Goal: Find contact information: Find contact information

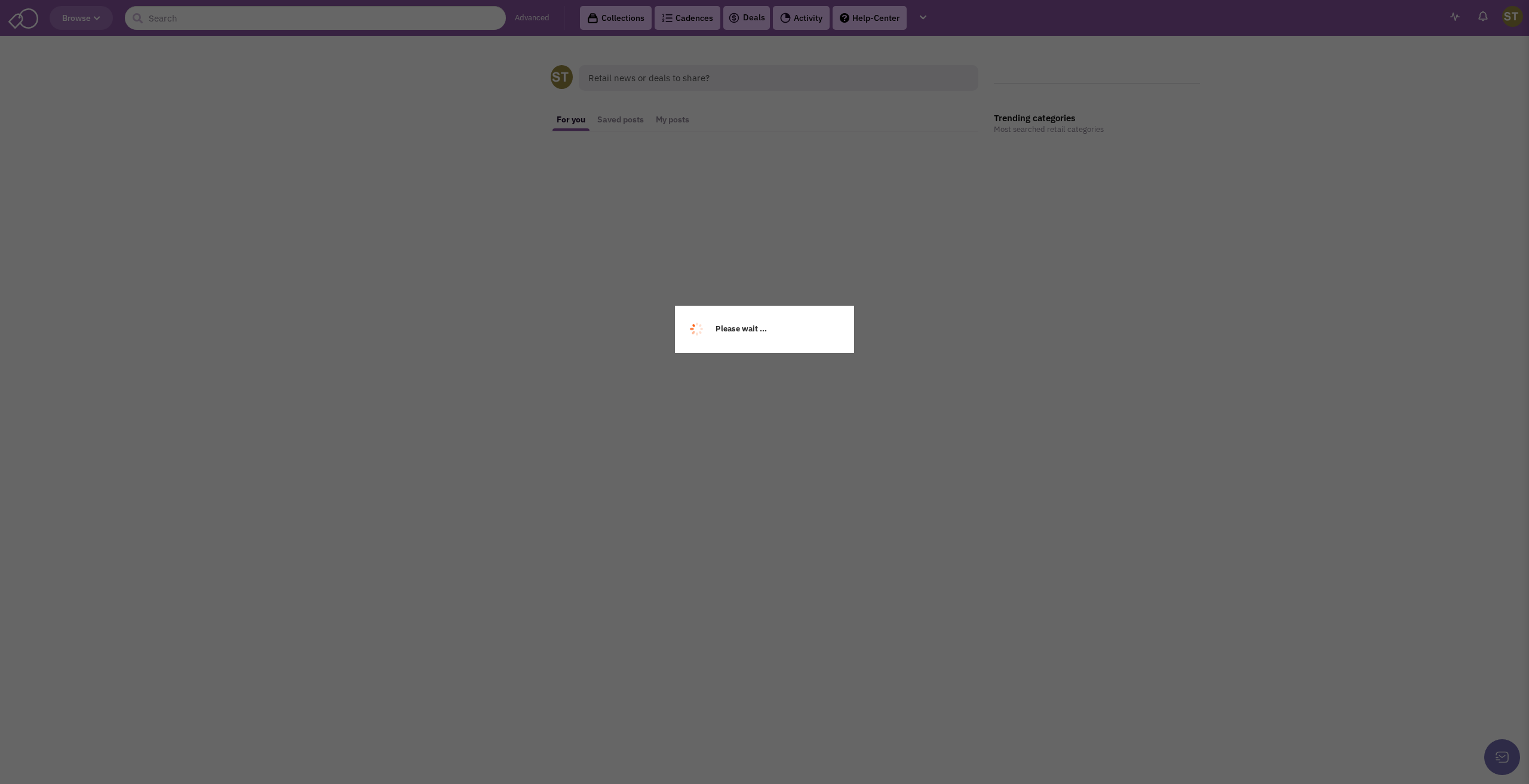
click at [187, 17] on div "Please wait ..." at bounding box center [764, 392] width 1529 height 784
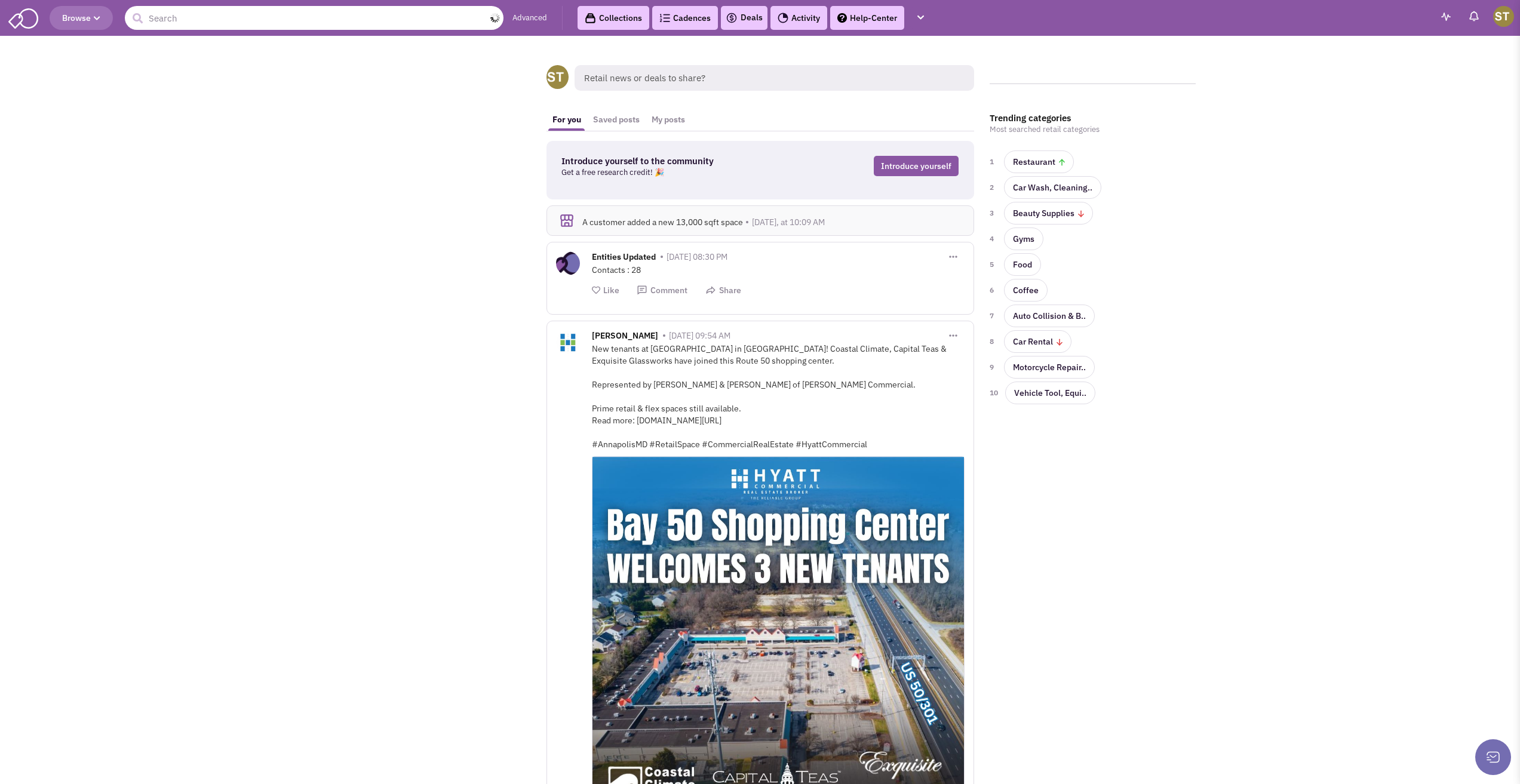
click at [187, 18] on input "text" at bounding box center [314, 18] width 379 height 24
type input "red lobster"
click at [128, 9] on button "submit" at bounding box center [137, 18] width 18 height 18
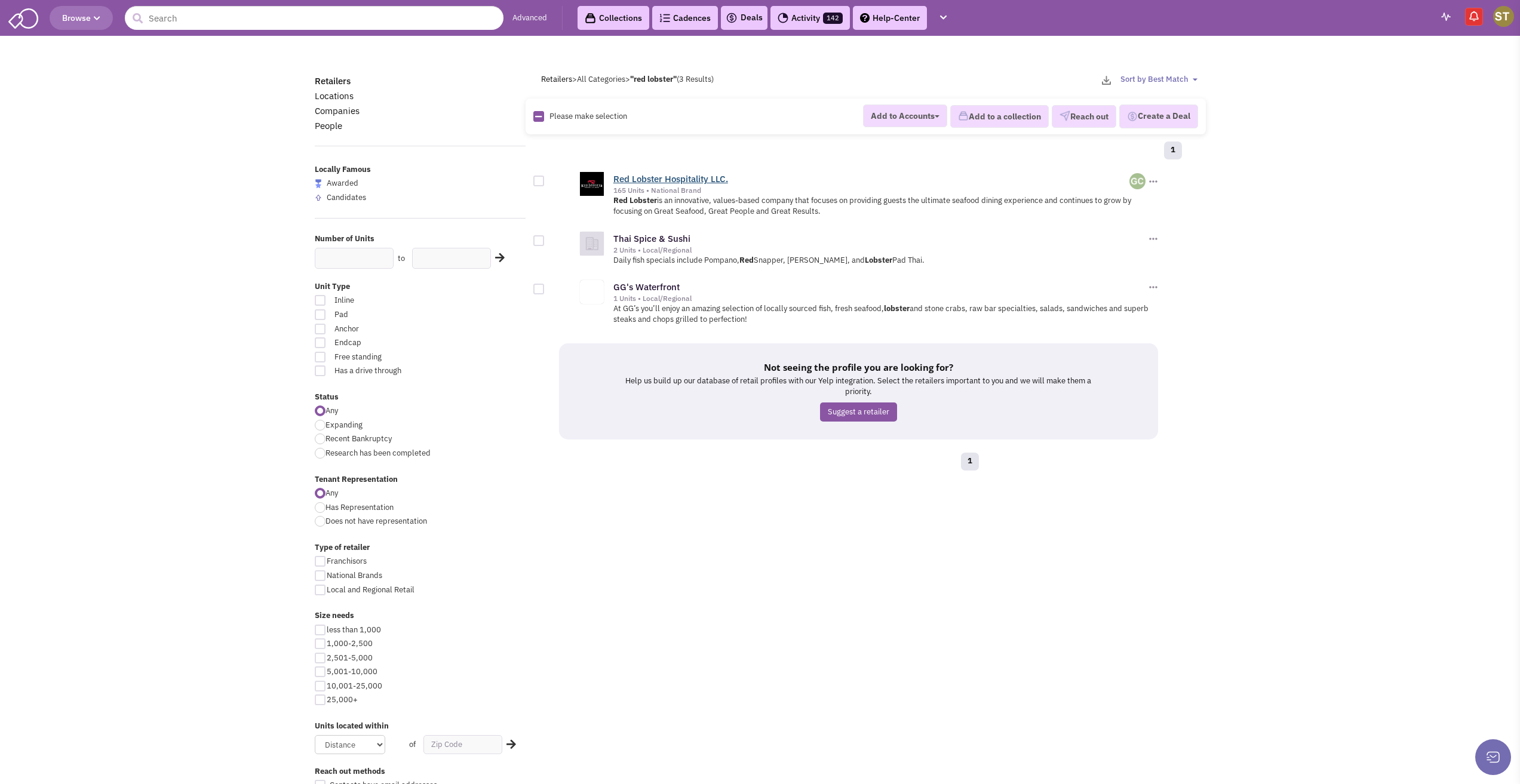
click at [637, 176] on link "Red Lobster Hospitality LLC." at bounding box center [670, 179] width 114 height 11
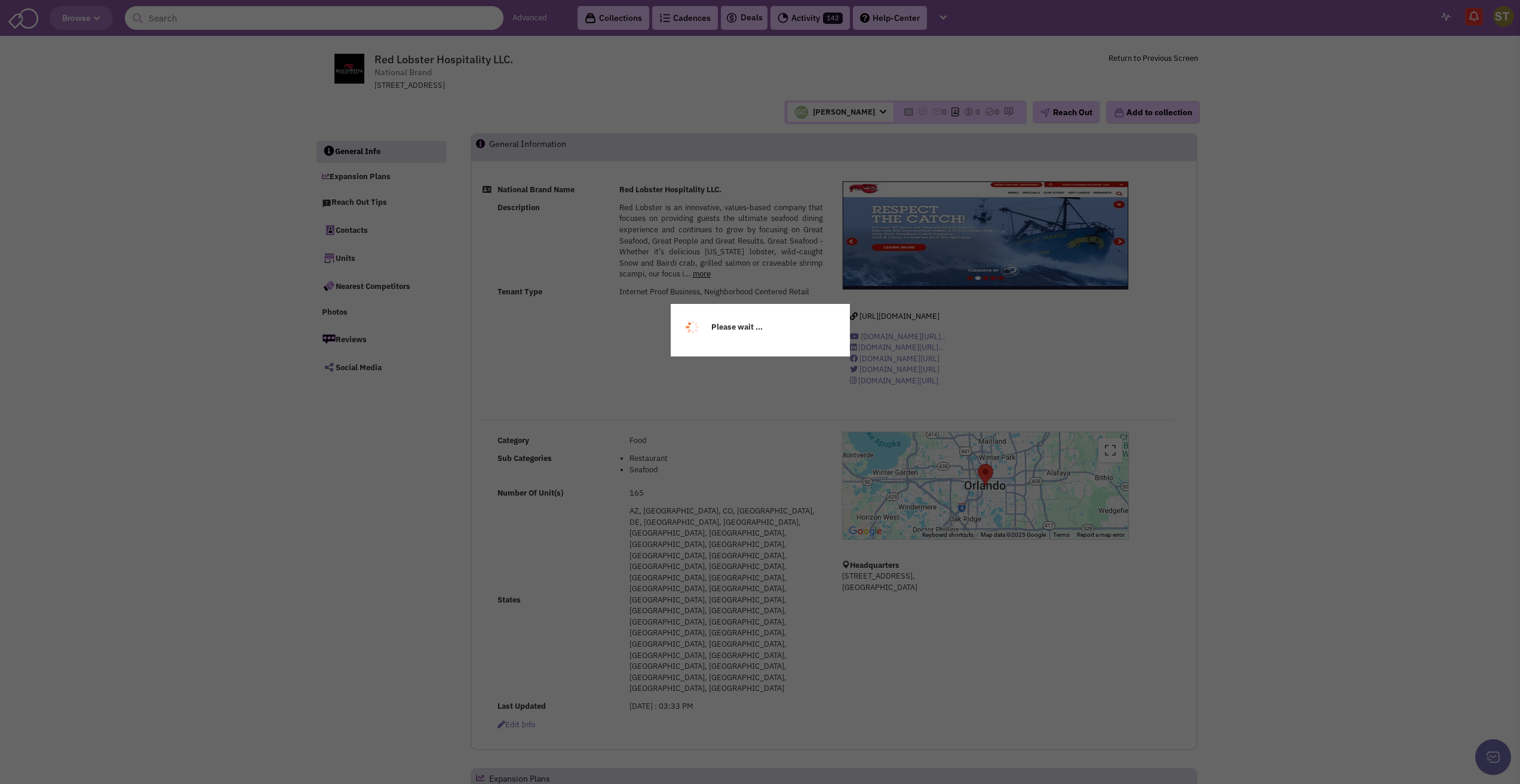
select select
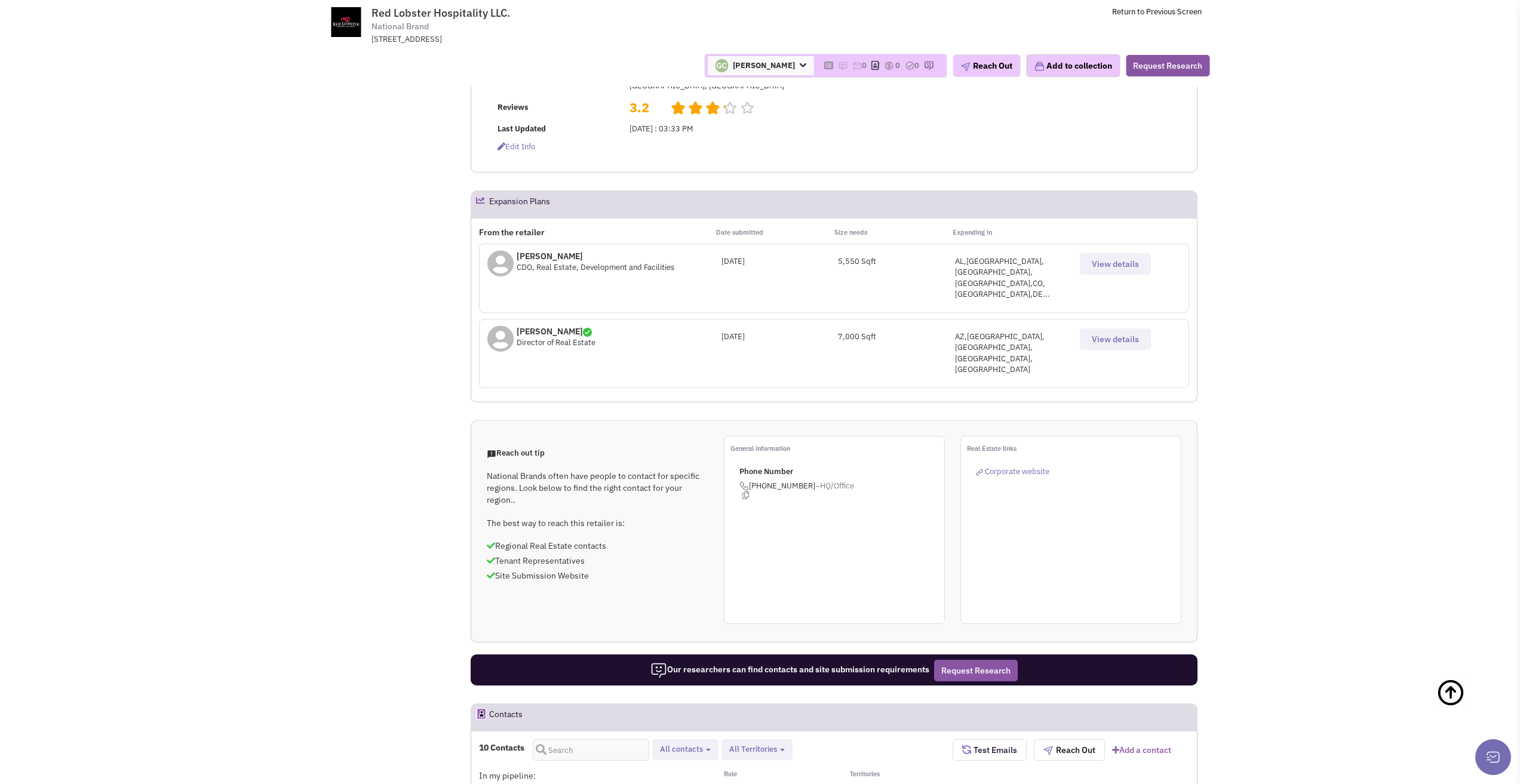
scroll to position [537, 0]
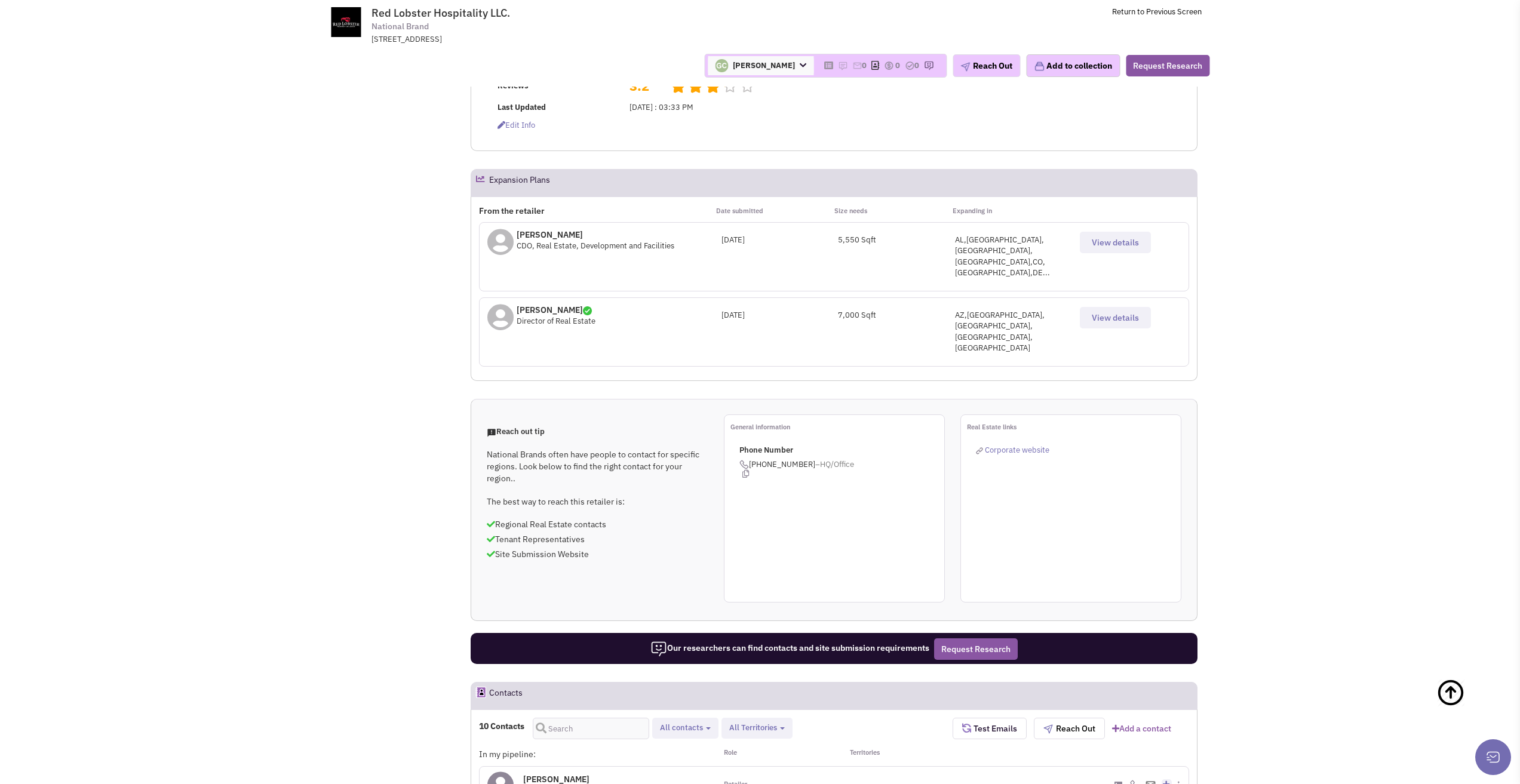
click at [712, 721] on button "All contacts" at bounding box center [686, 728] width 58 height 13
click at [670, 754] on span at bounding box center [670, 758] width 8 height 8
click at [669, 756] on input "Retailer contacts" at bounding box center [669, 756] width 0 height 0
select select "1"
click at [838, 718] on div "4 Contacts Retailer contacts Tenant representatives Site selection decision mak…" at bounding box center [715, 728] width 474 height 21
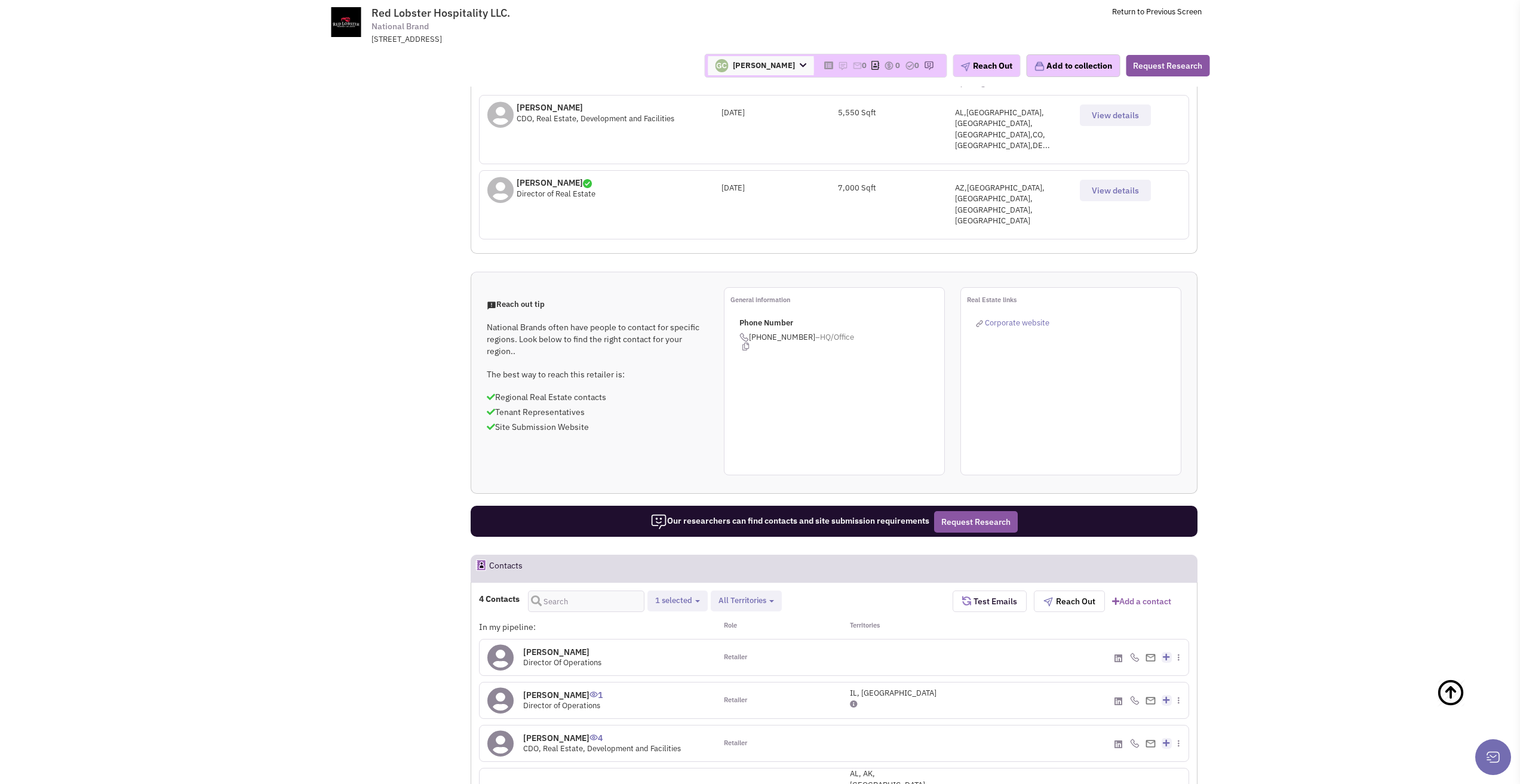
scroll to position [716, 0]
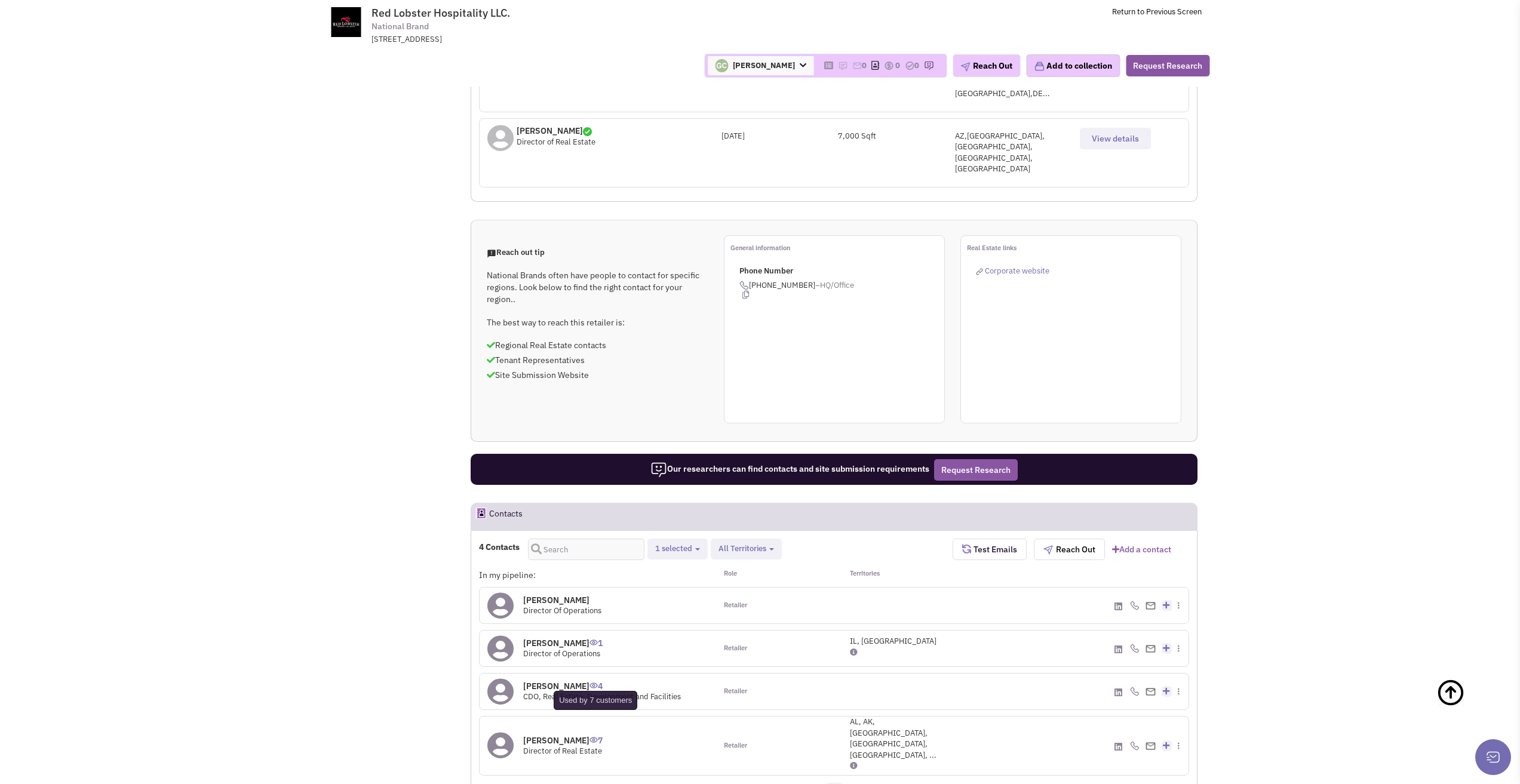
click at [593, 737] on img at bounding box center [593, 739] width 8 height 6
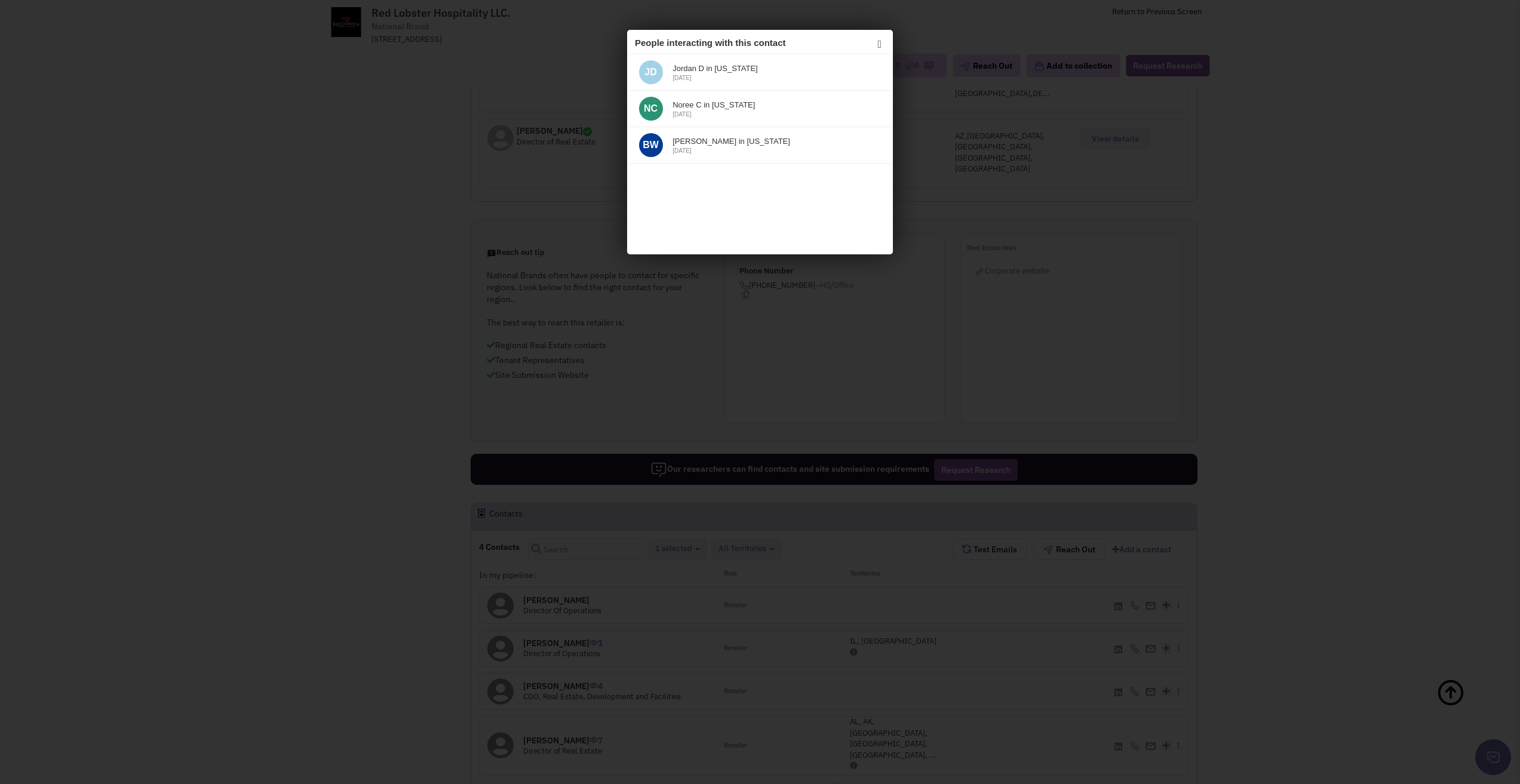
scroll to position [0, 0]
click at [879, 39] on icon at bounding box center [876, 42] width 15 height 18
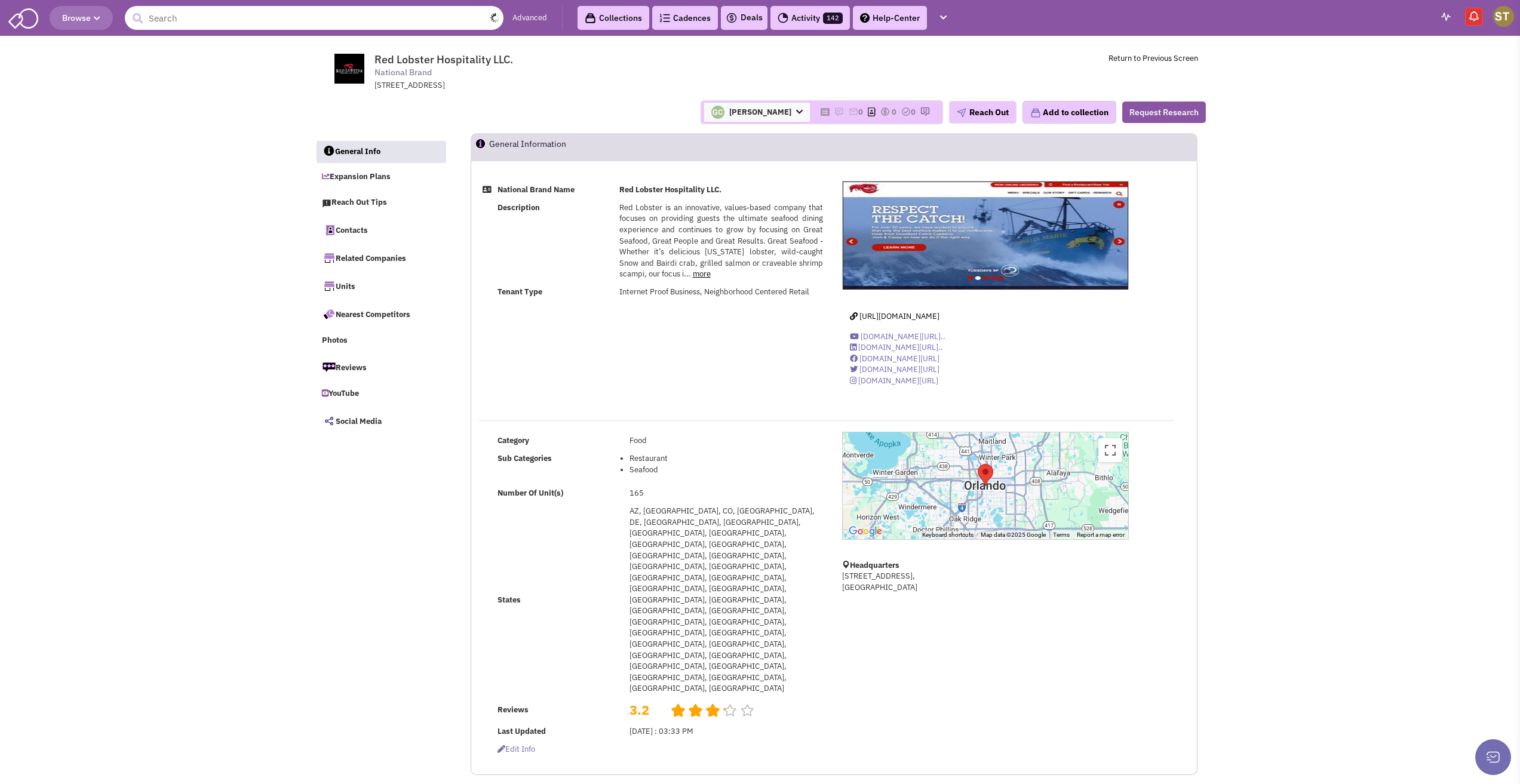
click at [355, 27] on input "text" at bounding box center [314, 18] width 379 height 24
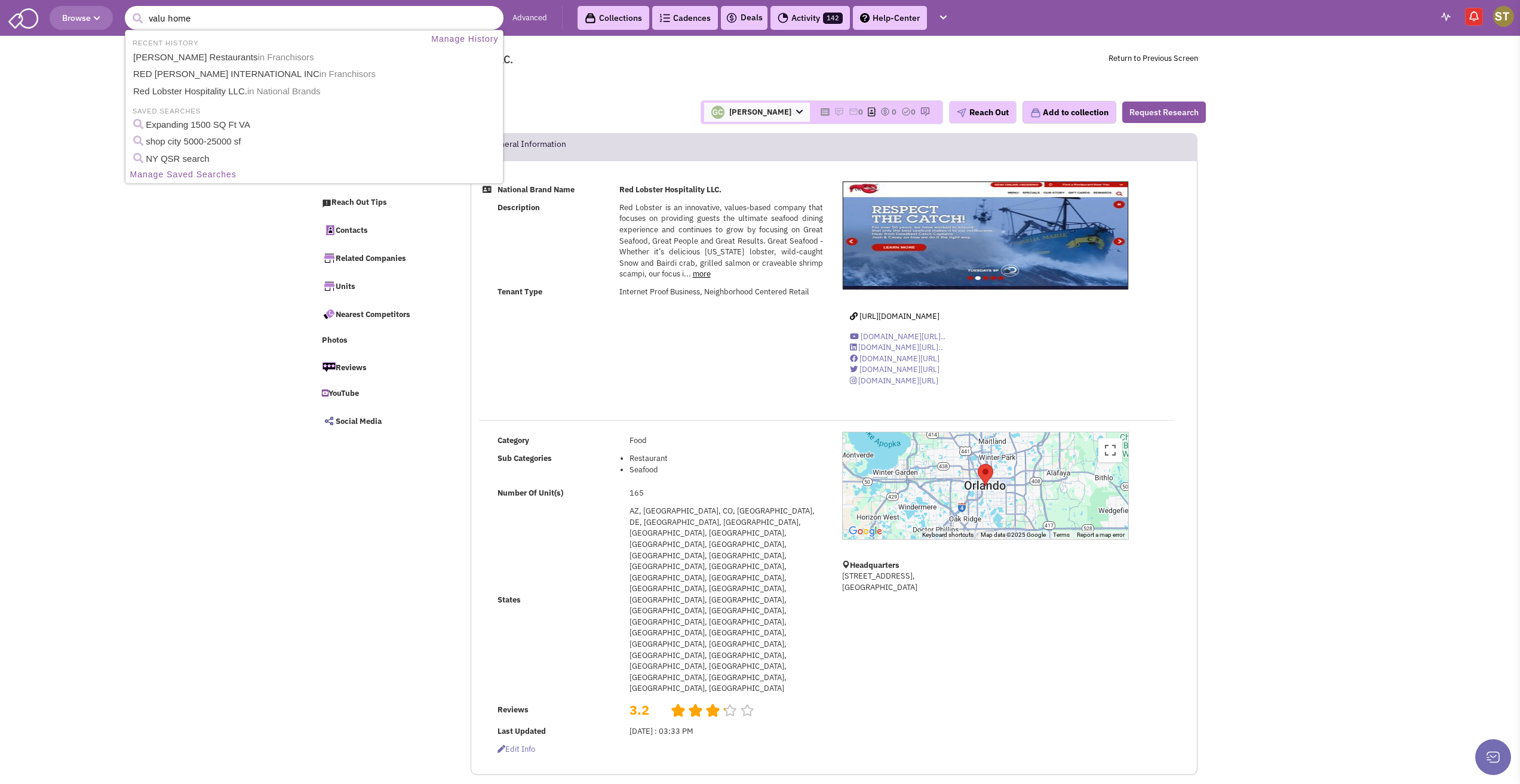
type input "valu home"
click at [128, 9] on button "submit" at bounding box center [137, 18] width 18 height 18
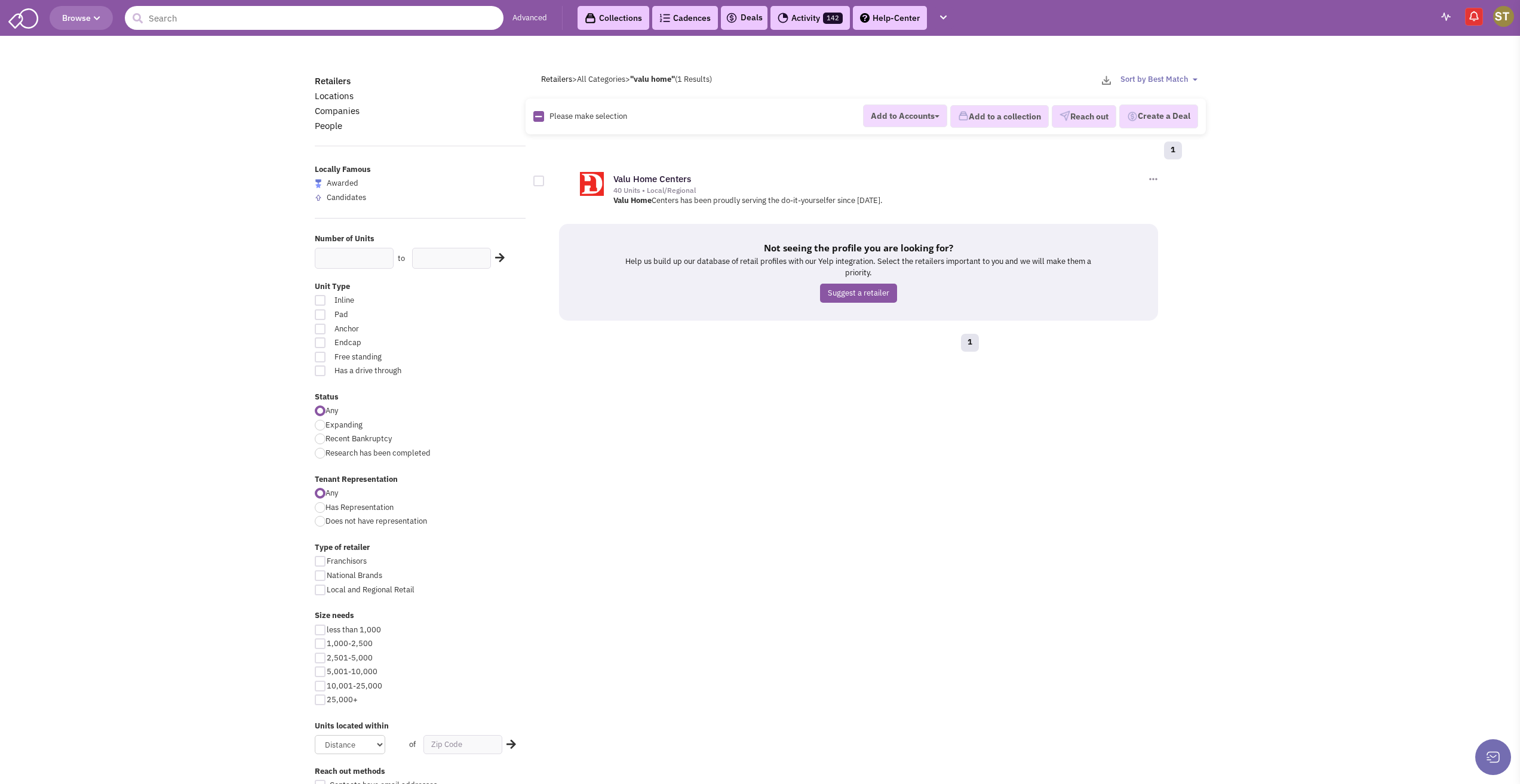
click at [216, 21] on input "text" at bounding box center [314, 18] width 379 height 24
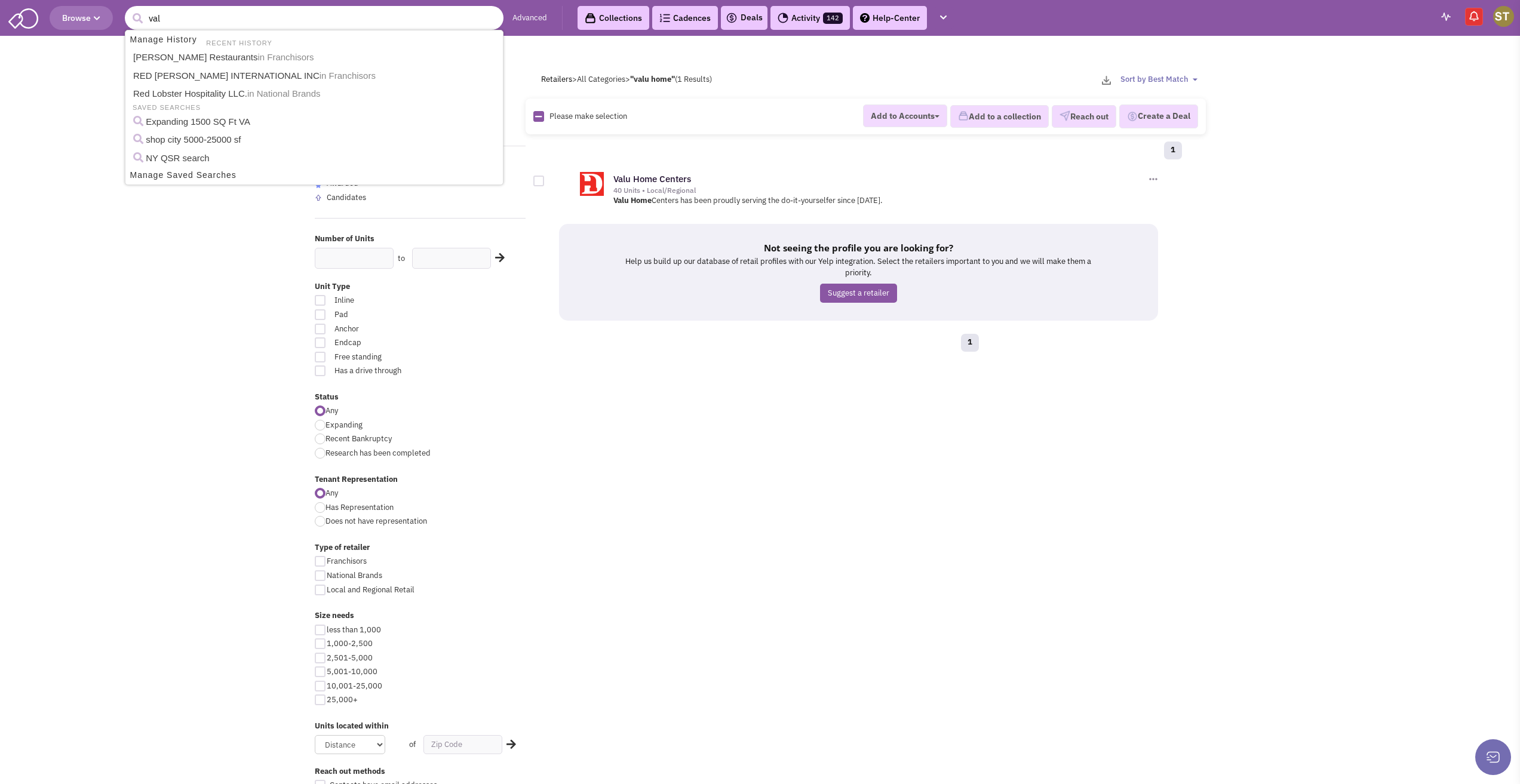
type input "valu"
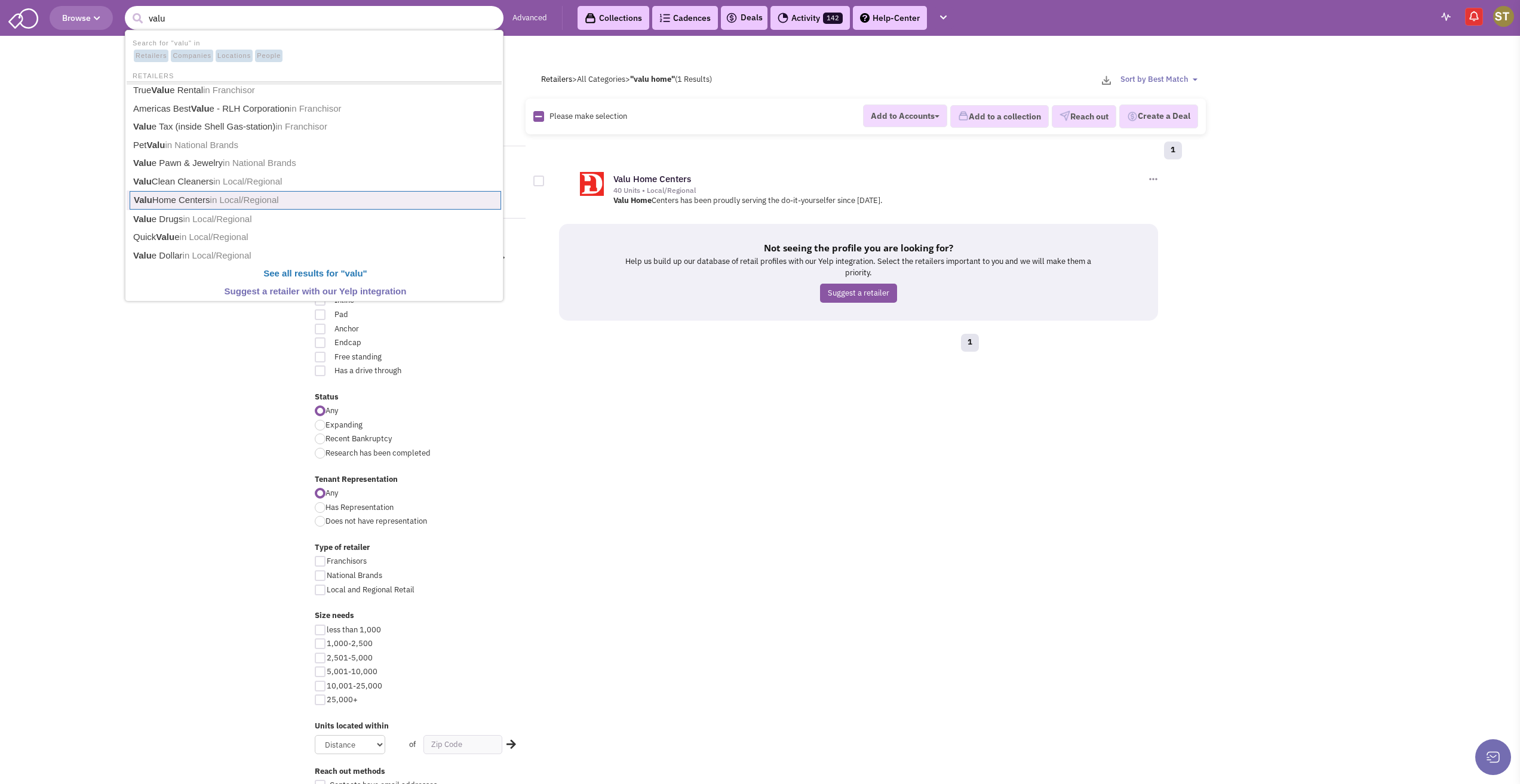
click at [183, 199] on link "Valu Home Centers in Local/Regional" at bounding box center [315, 200] width 371 height 18
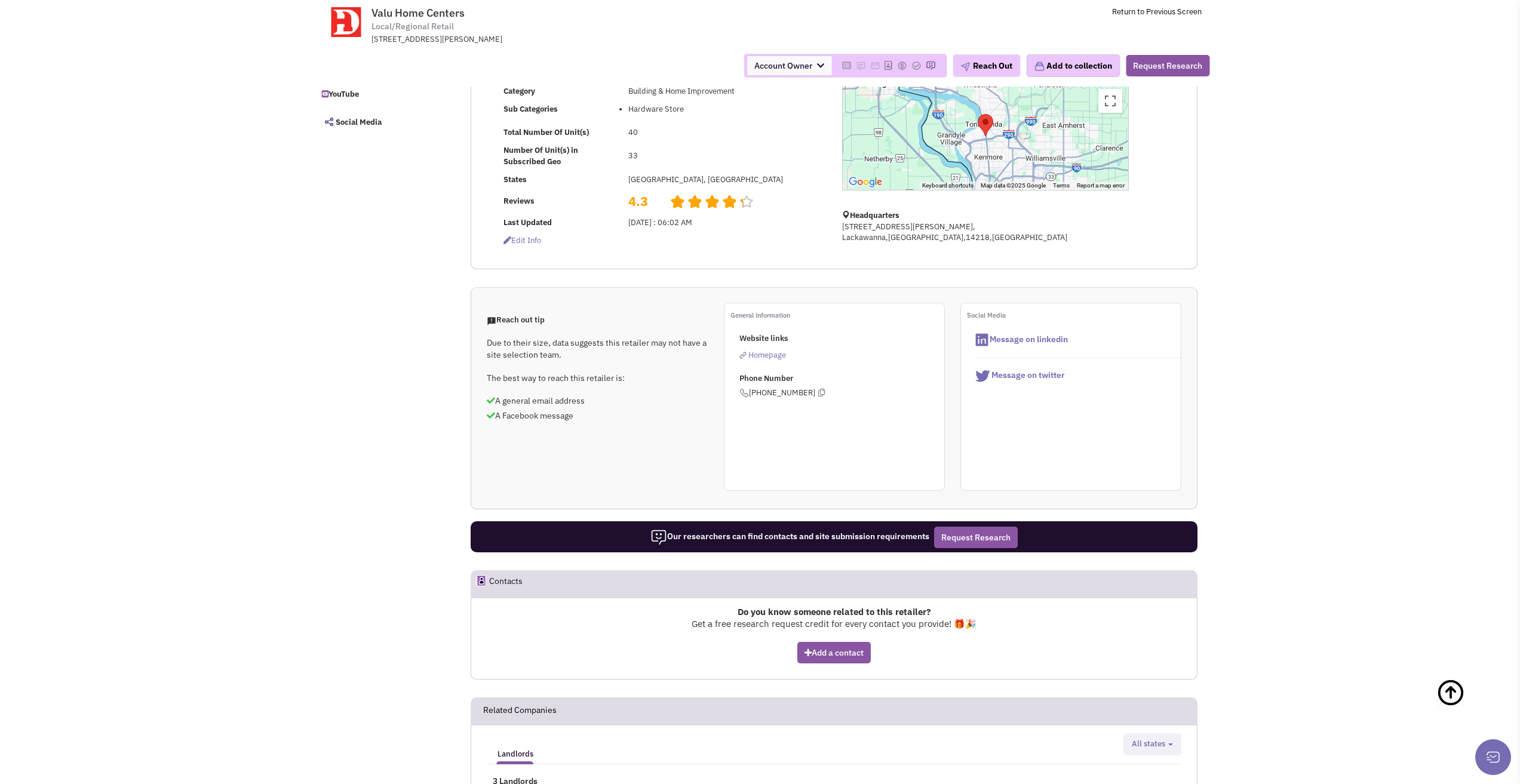
scroll to position [179, 0]
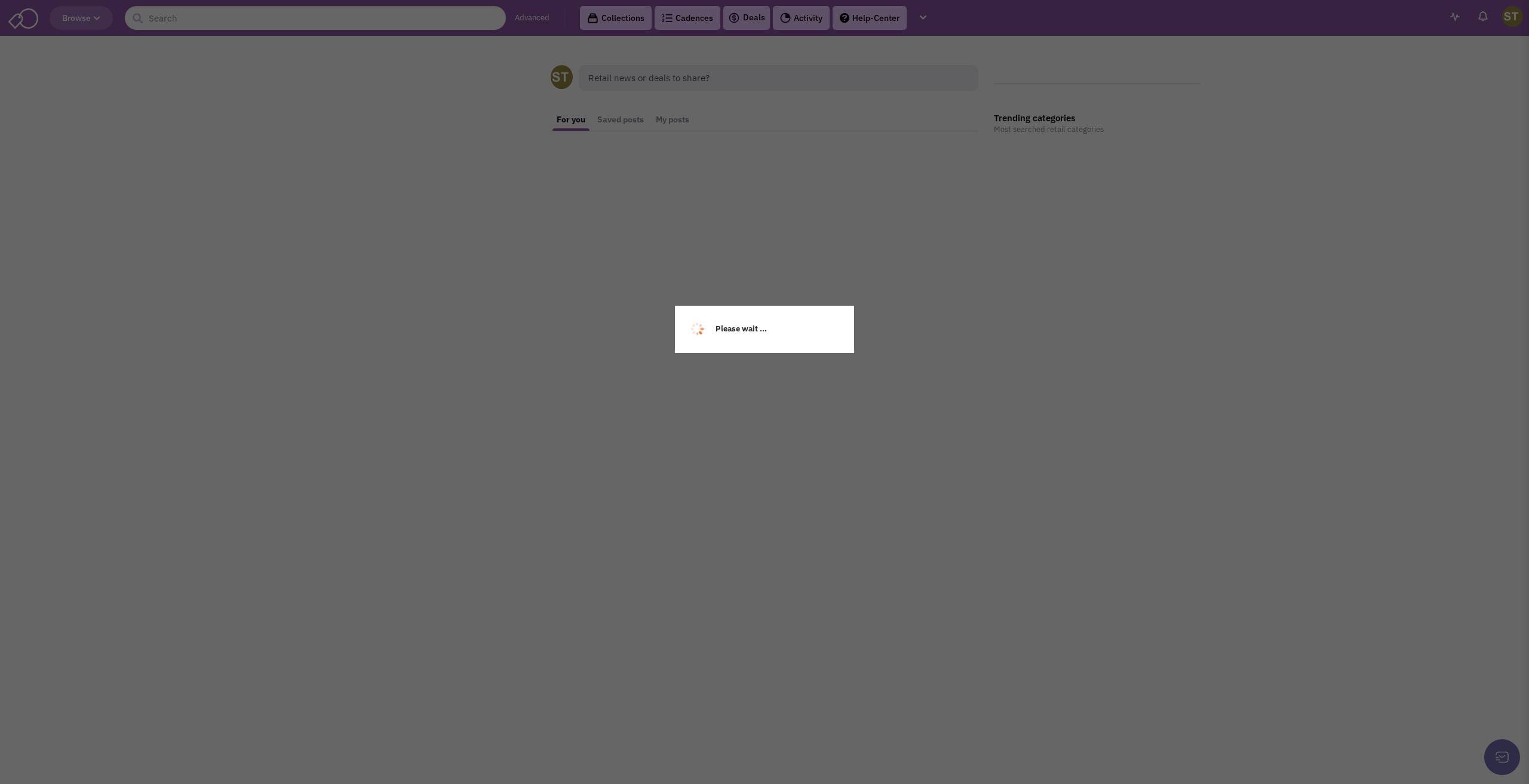
click at [257, 11] on div "Please wait ..." at bounding box center [764, 392] width 1529 height 784
click at [251, 14] on div "Please wait ..." at bounding box center [764, 392] width 1529 height 784
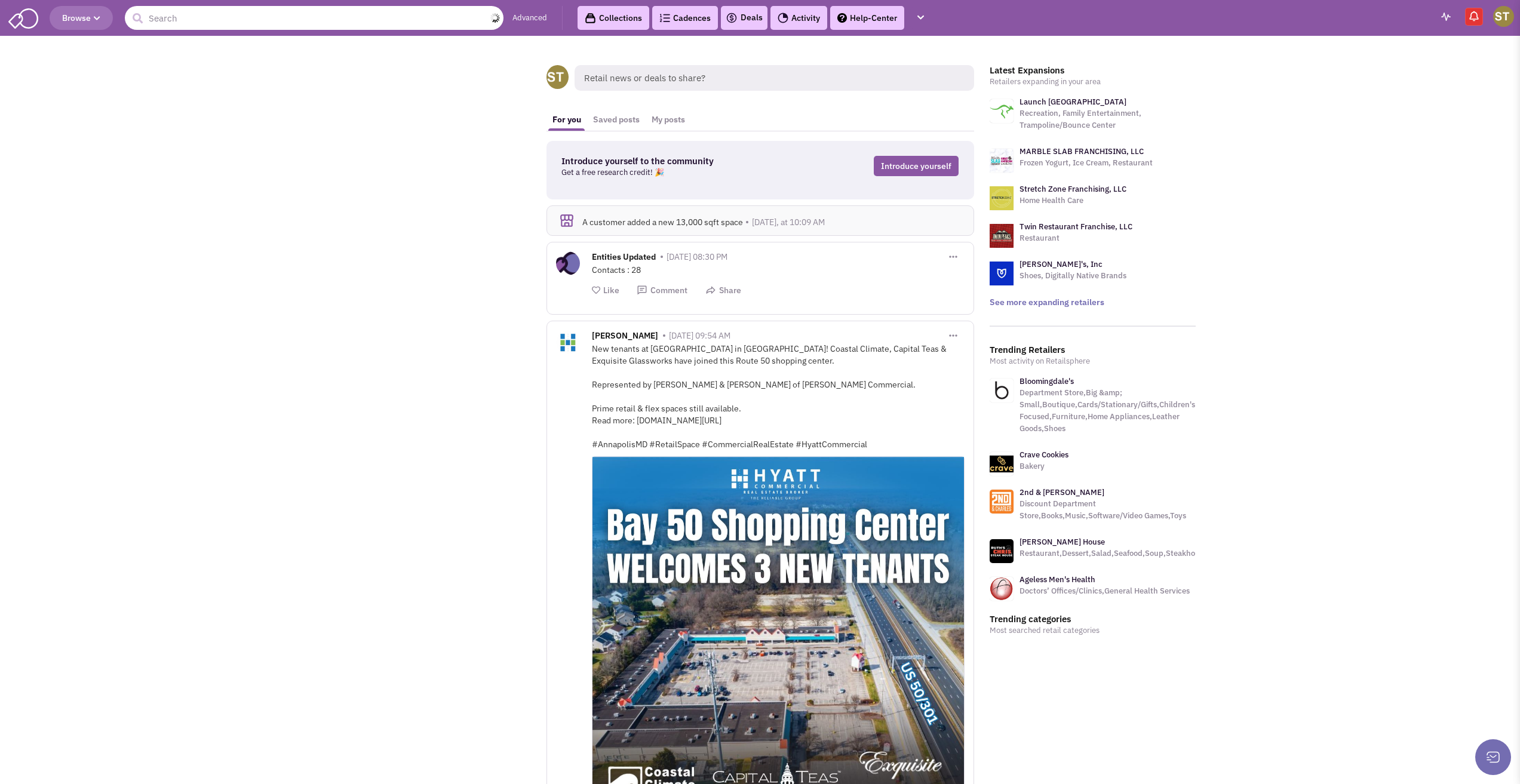
click at [240, 14] on input "text" at bounding box center [314, 18] width 379 height 24
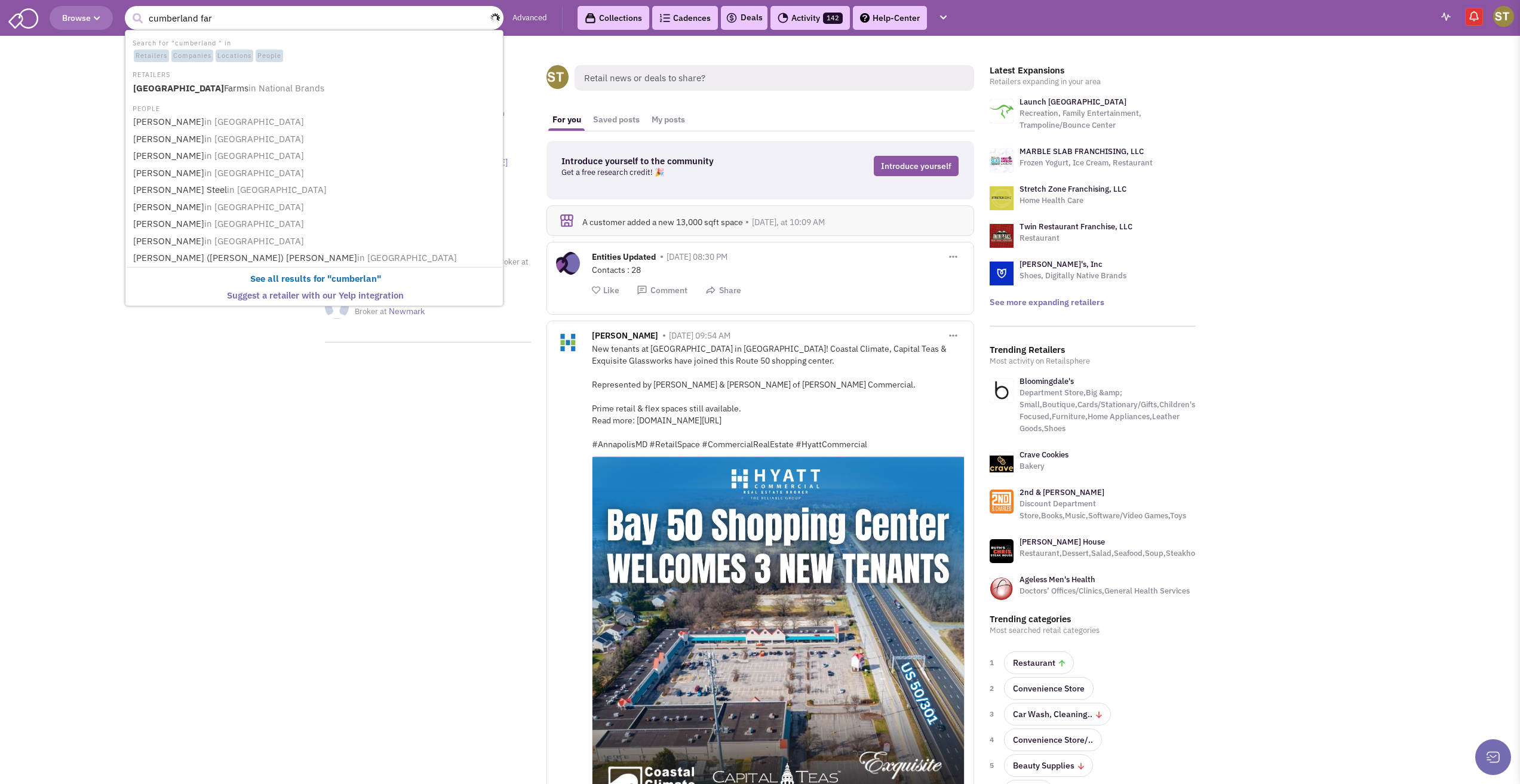
type input "[GEOGRAPHIC_DATA]"
click at [204, 93] on b "[GEOGRAPHIC_DATA]" at bounding box center [179, 88] width 91 height 11
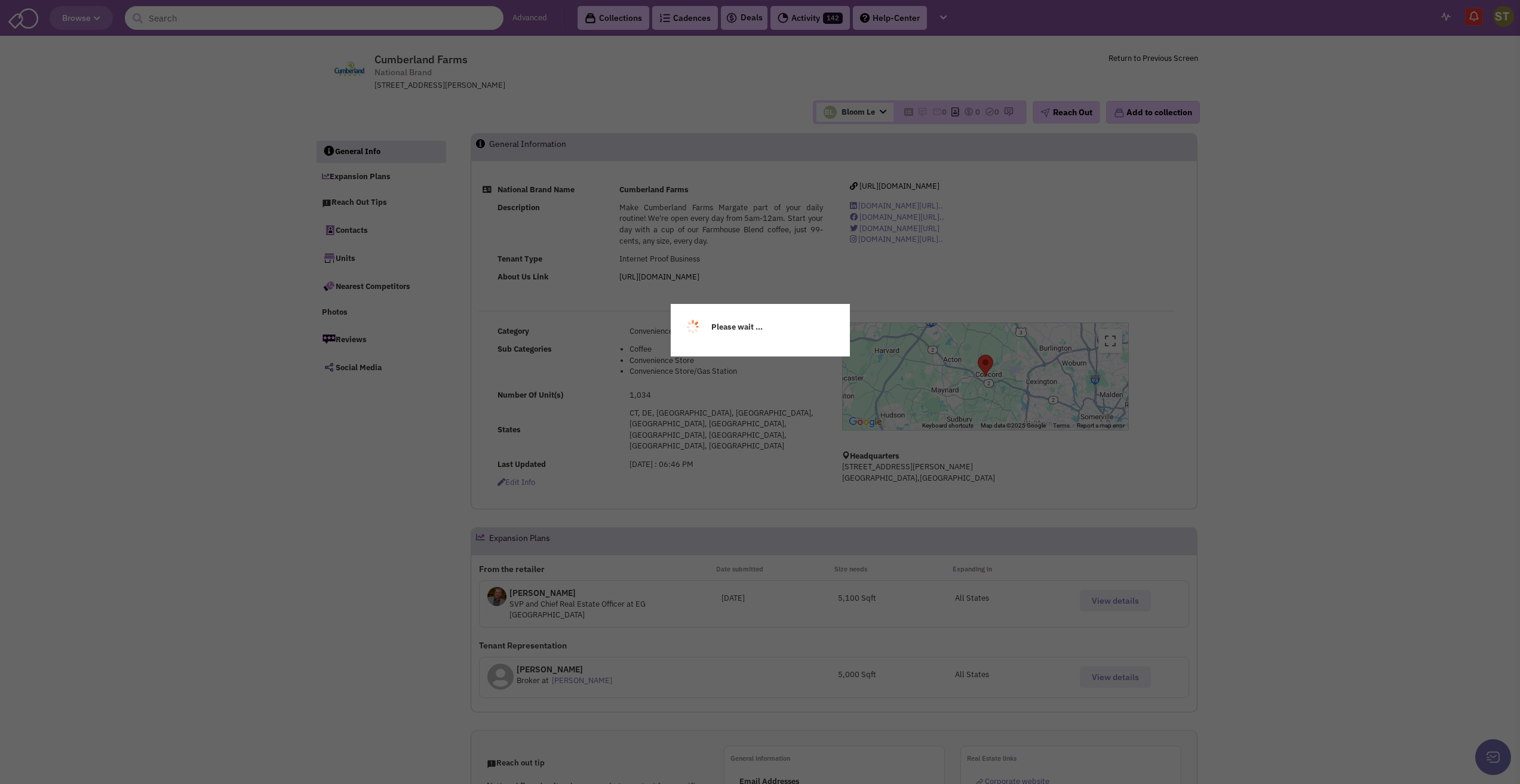
select select
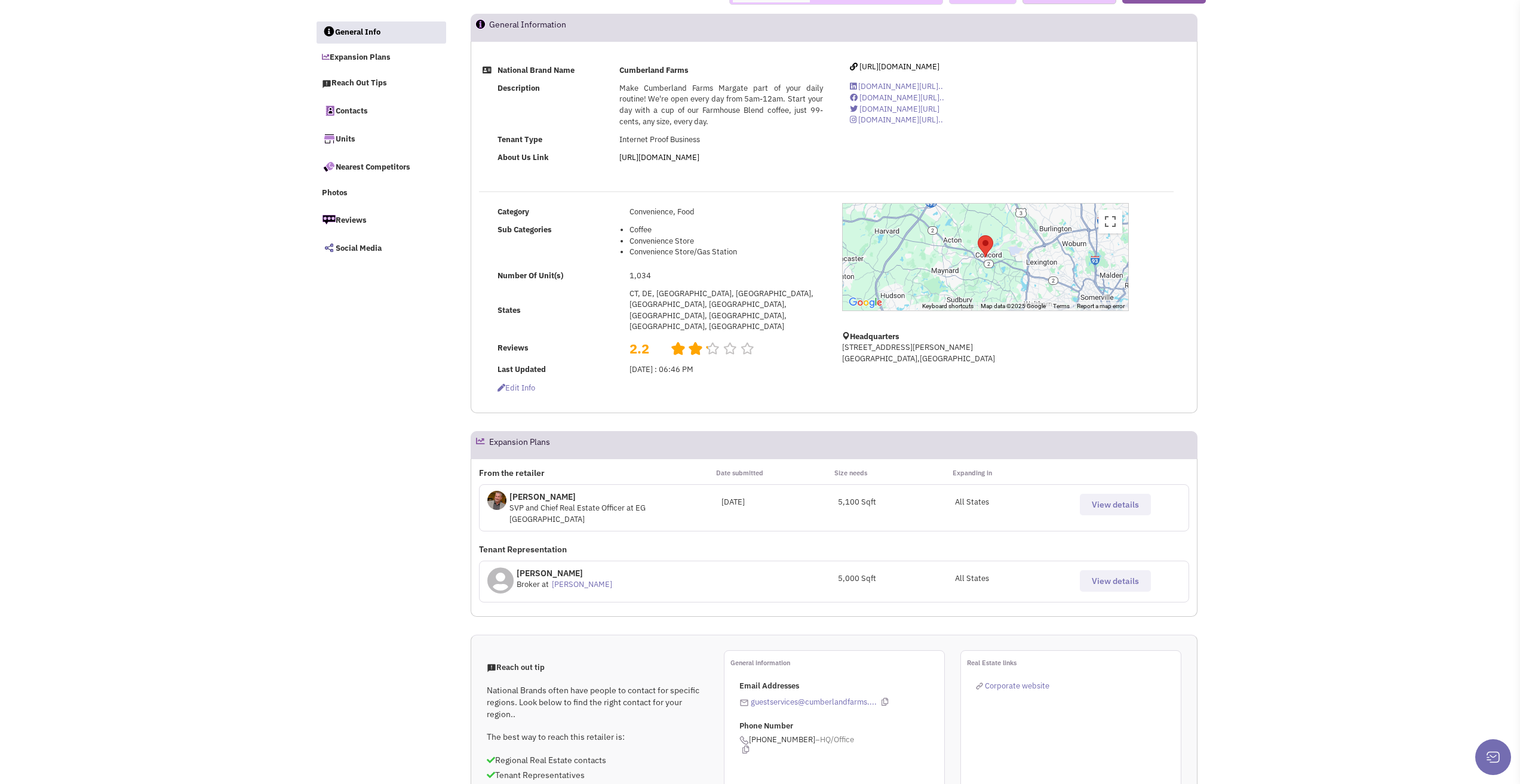
select select
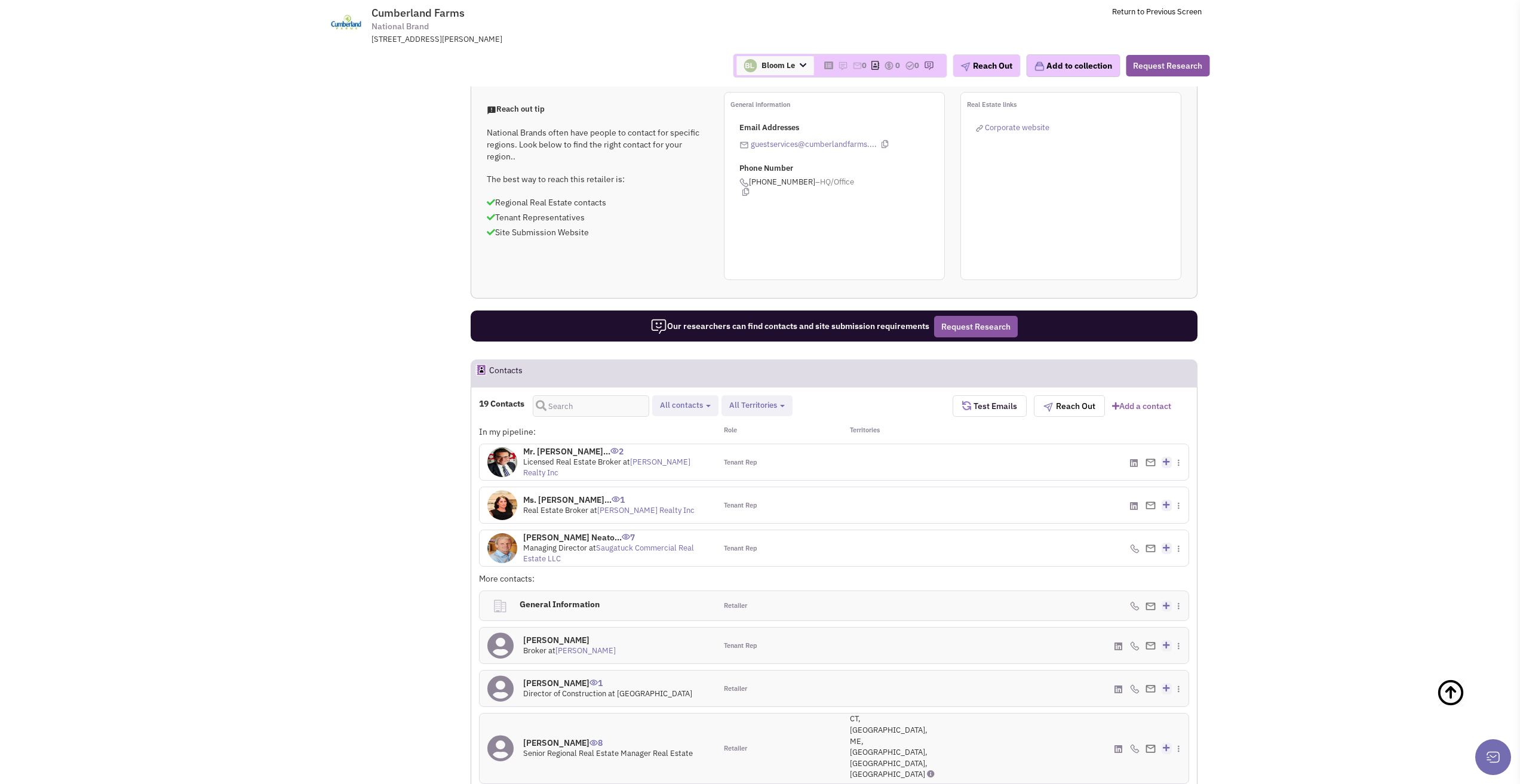
scroll to position [597, 0]
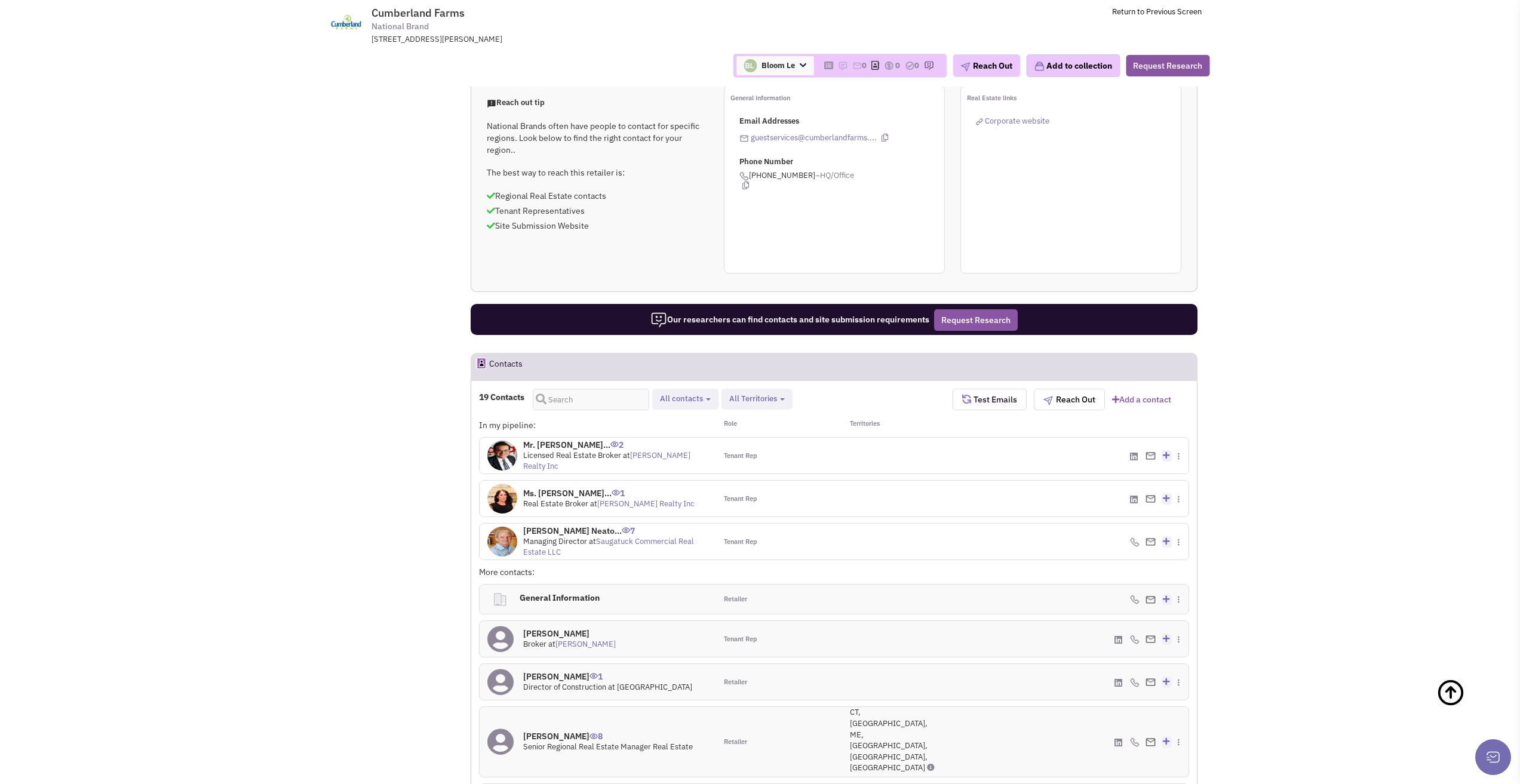
click at [711, 393] on button "All contacts" at bounding box center [686, 399] width 58 height 13
click at [674, 426] on span at bounding box center [670, 429] width 8 height 8
click at [669, 427] on input "Retailer contacts" at bounding box center [669, 427] width 0 height 0
select select "1"
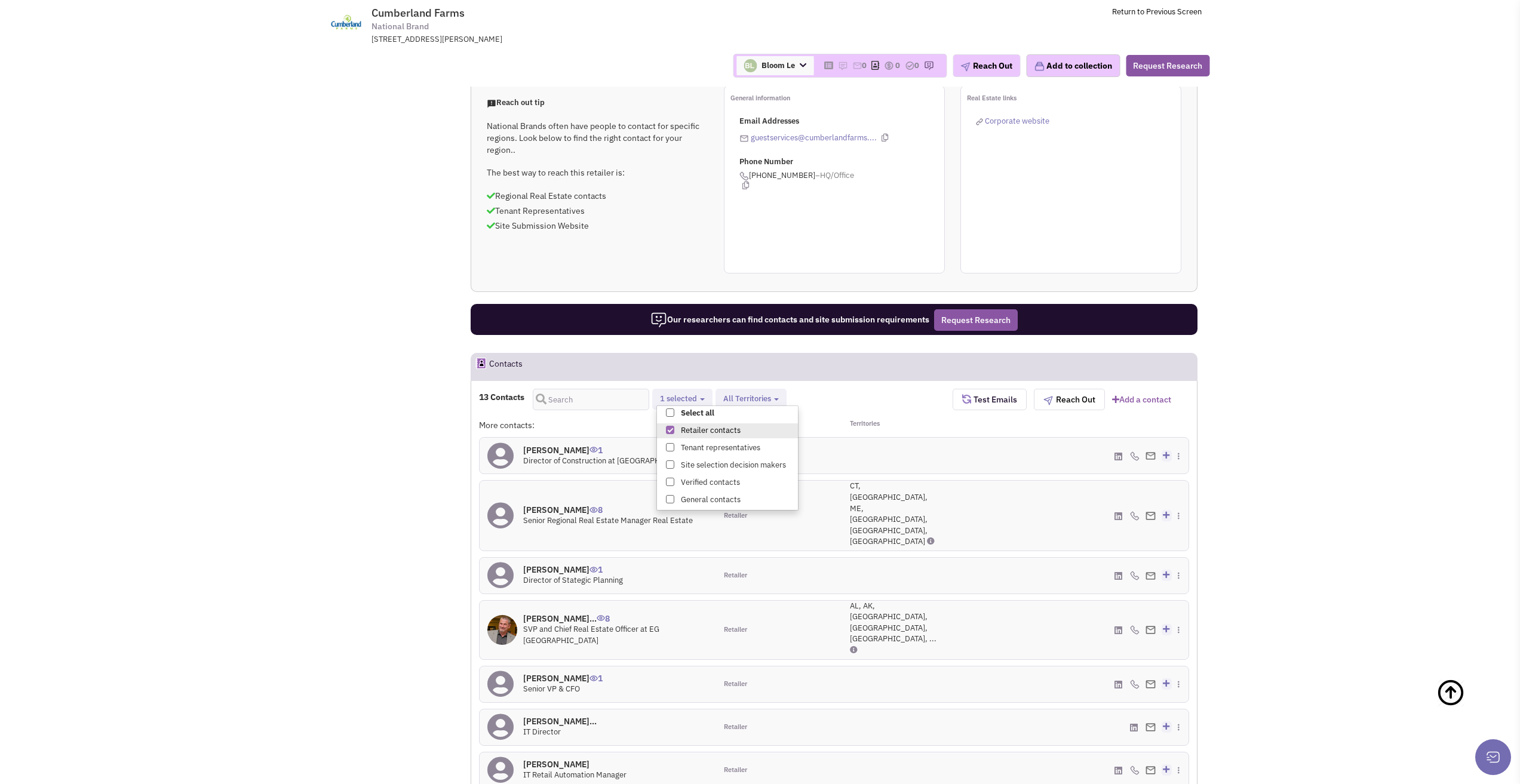
click at [578, 613] on h4 "Mr. Thomas Cacciol... 8" at bounding box center [615, 618] width 185 height 11
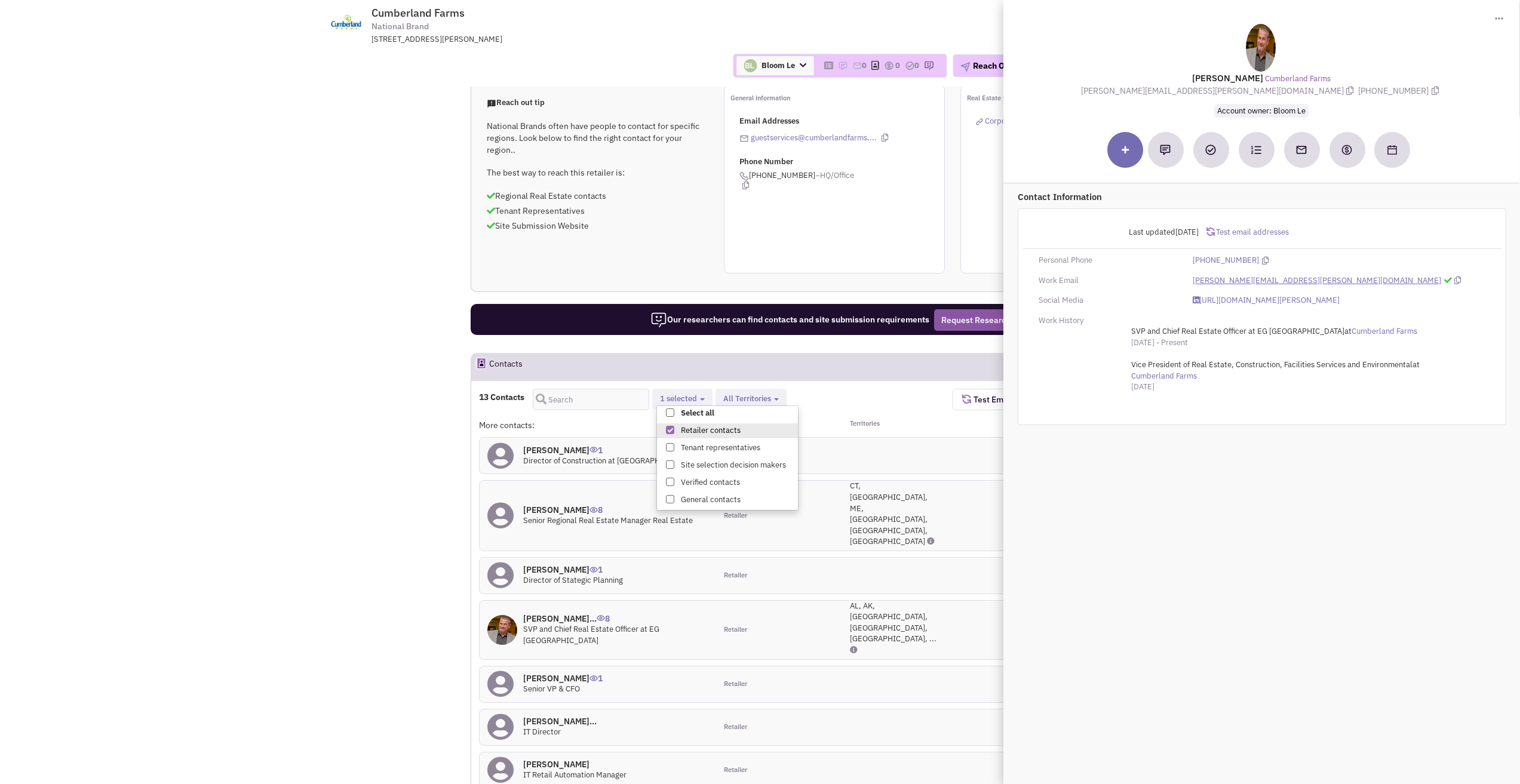
click at [1192, 278] on link "tom.cacciola@eg-america.com" at bounding box center [1316, 281] width 249 height 11
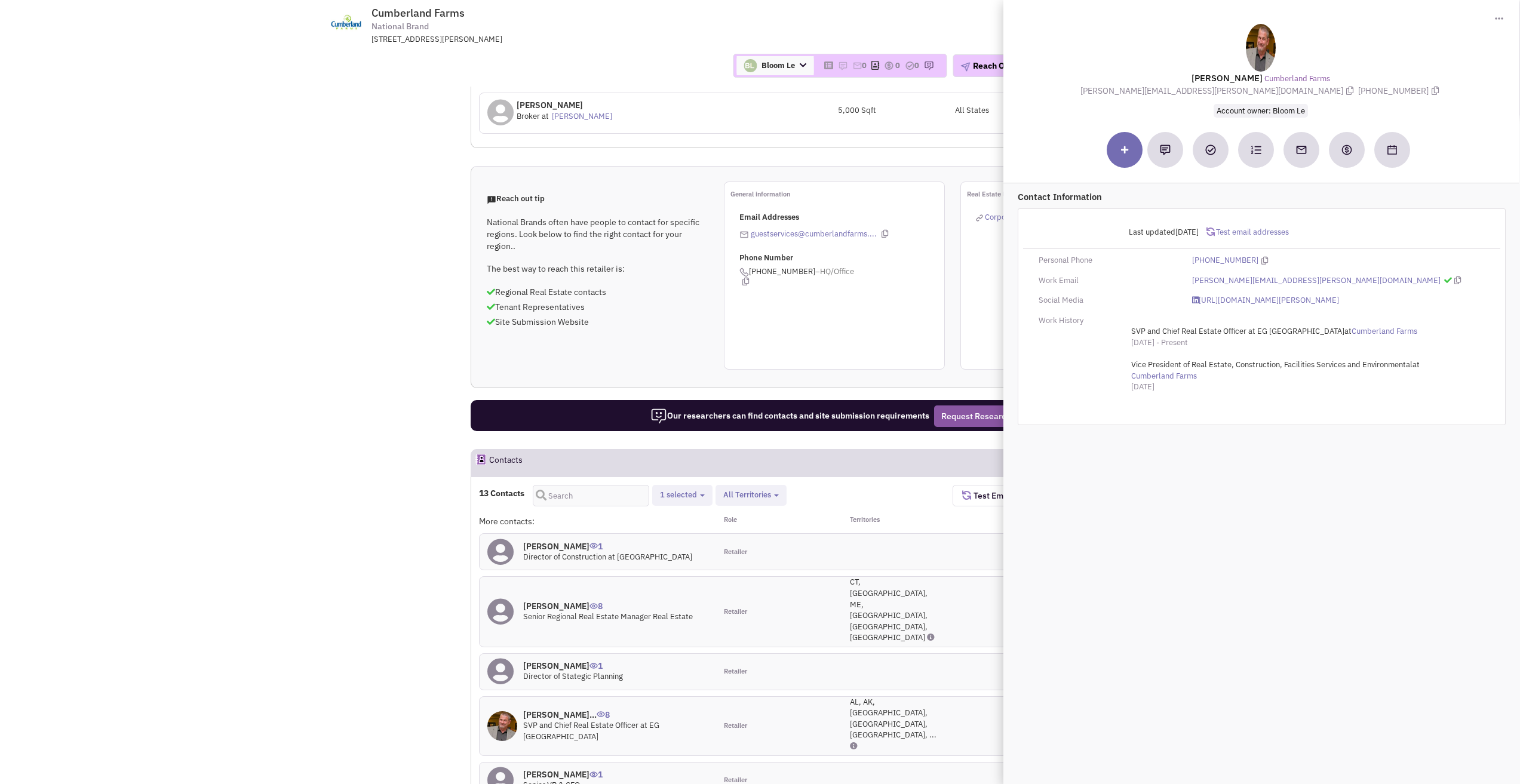
scroll to position [418, 0]
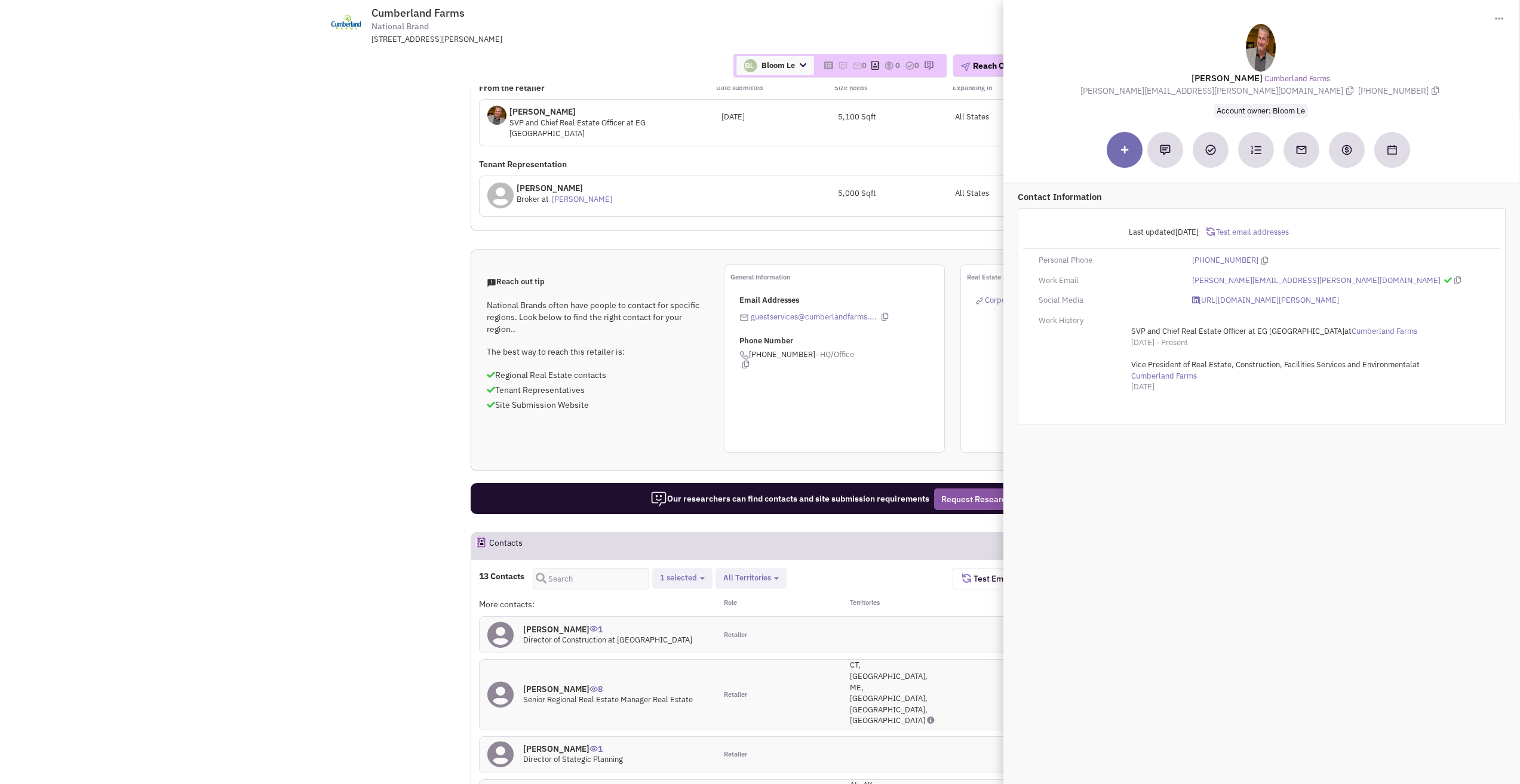
click at [1502, 14] on span "Toggle Dropdown" at bounding box center [1500, 18] width 10 height 12
click at [1459, 42] on link "Download contact card (.vcf)" at bounding box center [1452, 41] width 124 height 15
click at [800, 62] on icon at bounding box center [803, 65] width 6 height 8
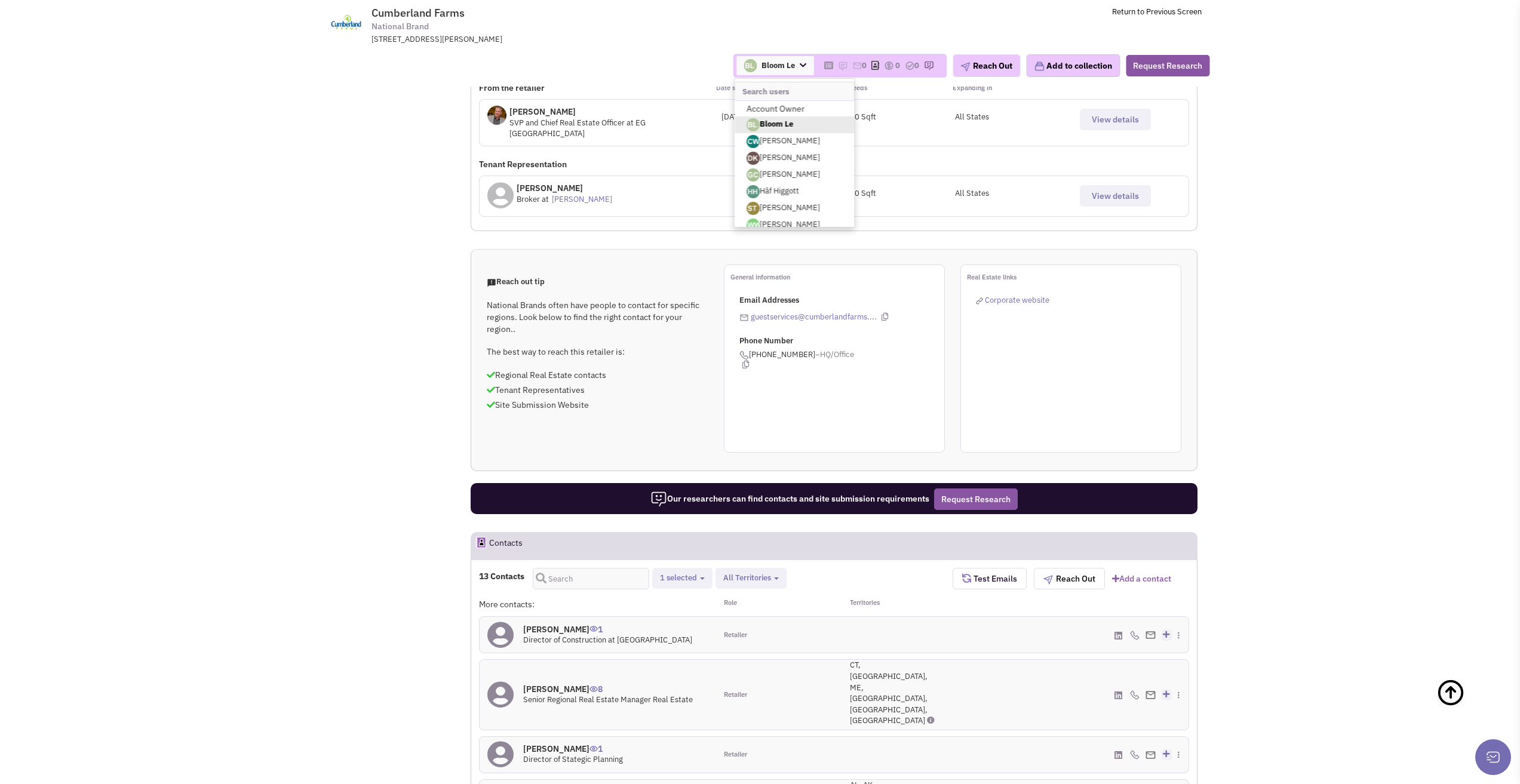
click at [800, 62] on icon at bounding box center [803, 65] width 6 height 8
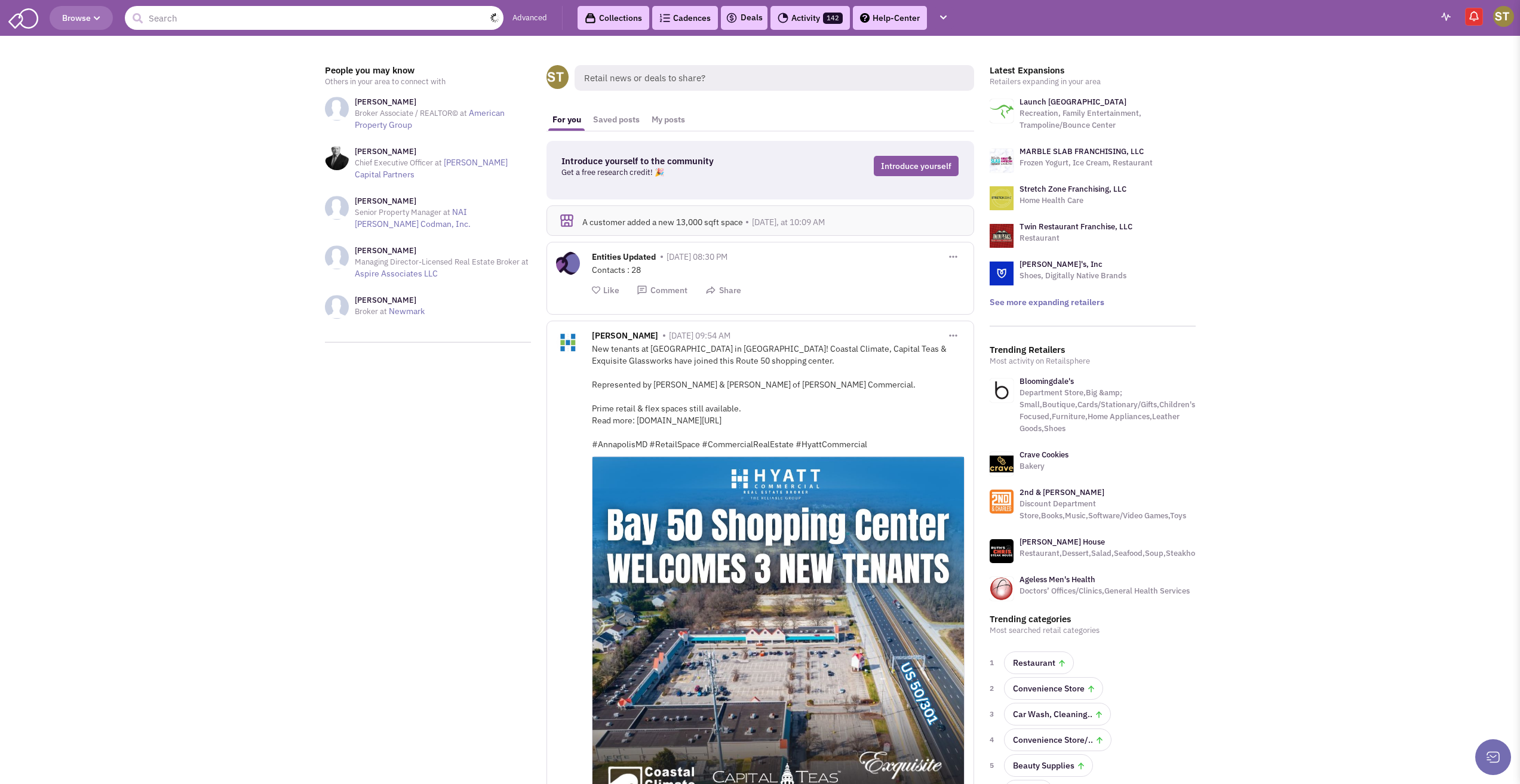
click at [235, 21] on input "text" at bounding box center [314, 18] width 379 height 24
